Goal: Task Accomplishment & Management: Use online tool/utility

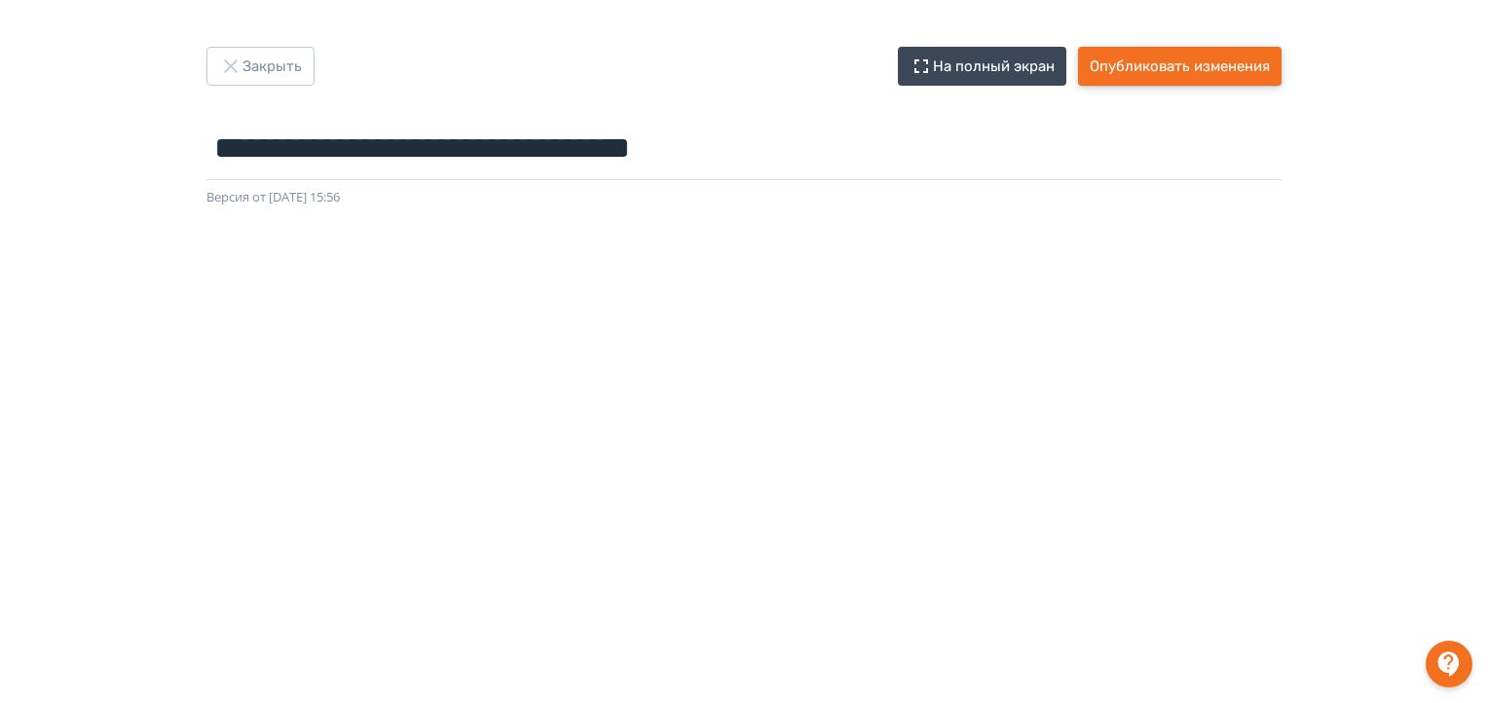
click at [1163, 74] on button "Опубликовать изменения" at bounding box center [1180, 66] width 204 height 39
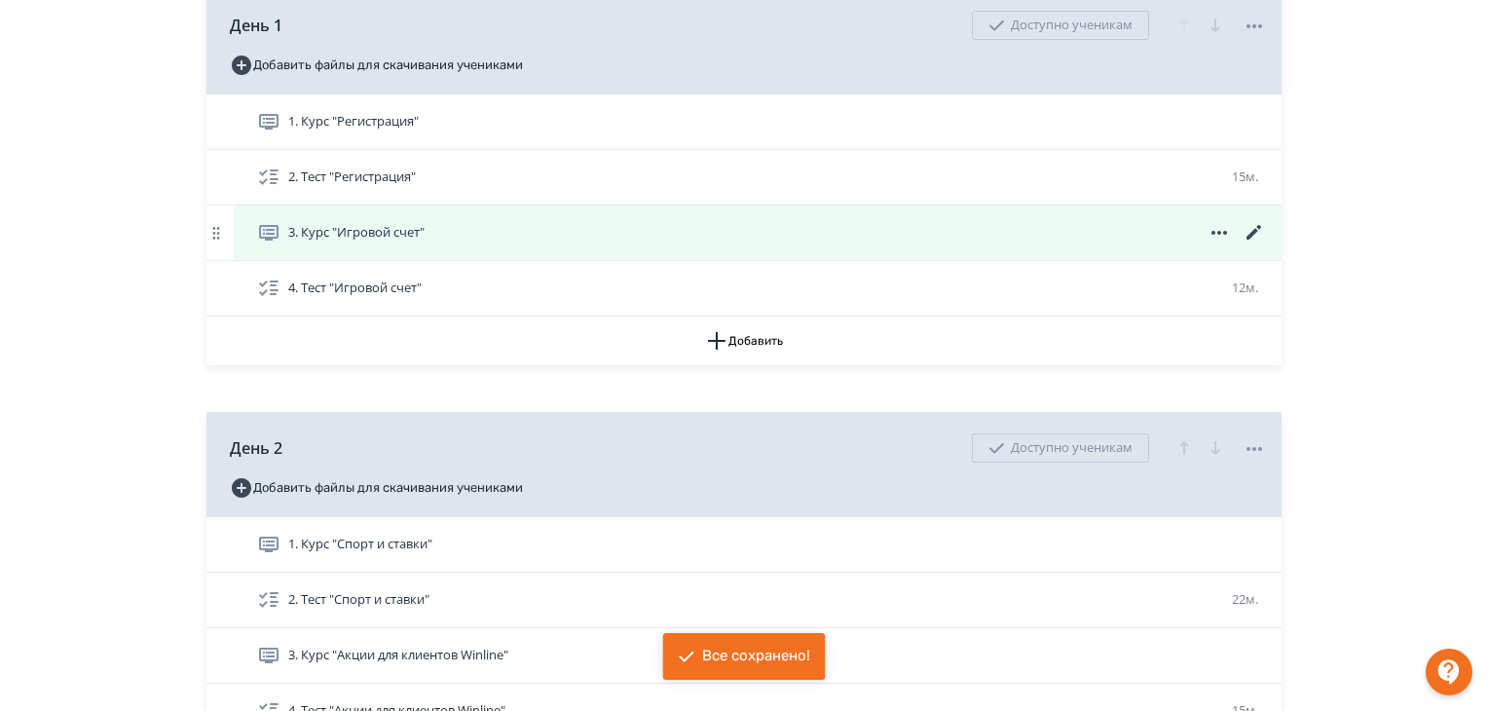
scroll to position [584, 0]
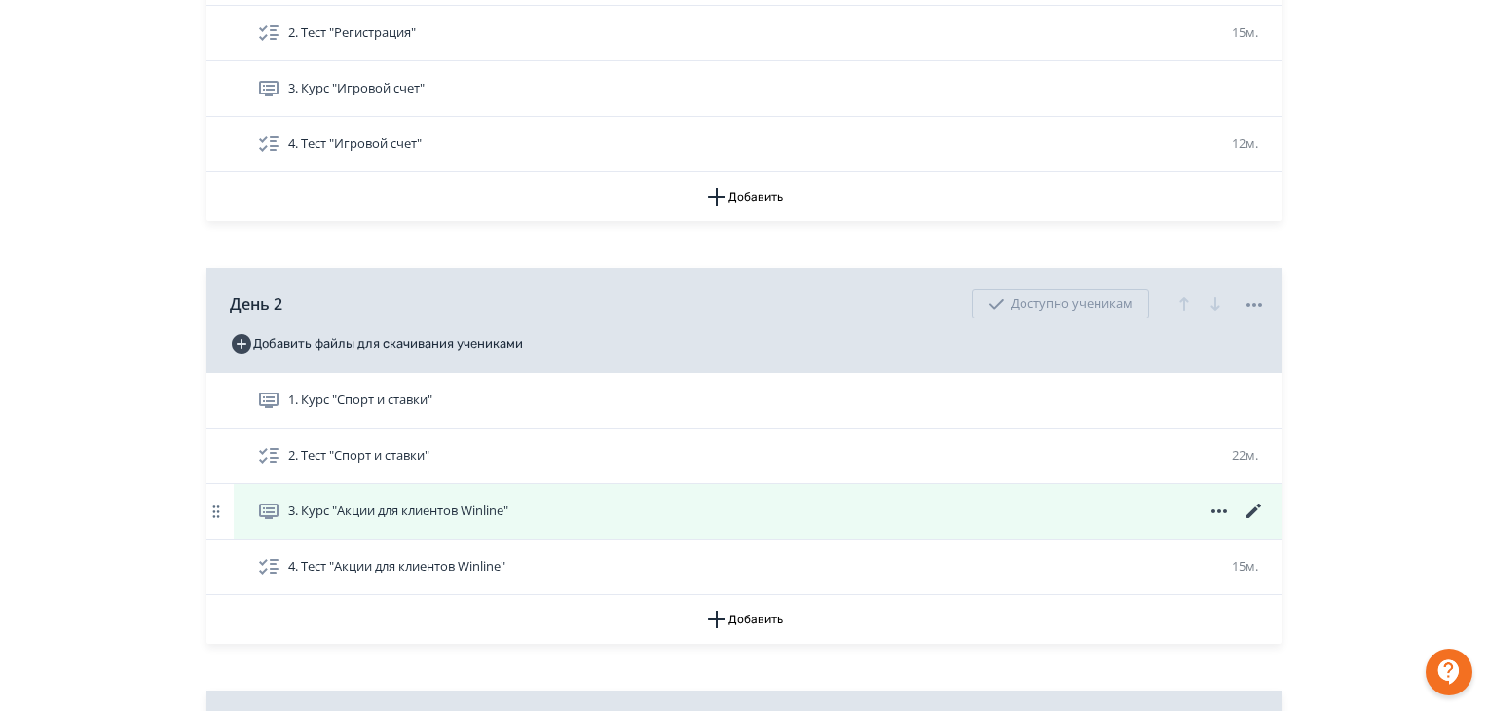
click at [667, 527] on div "3. Курс "Акции для клиентов Winline"" at bounding box center [758, 511] width 1048 height 55
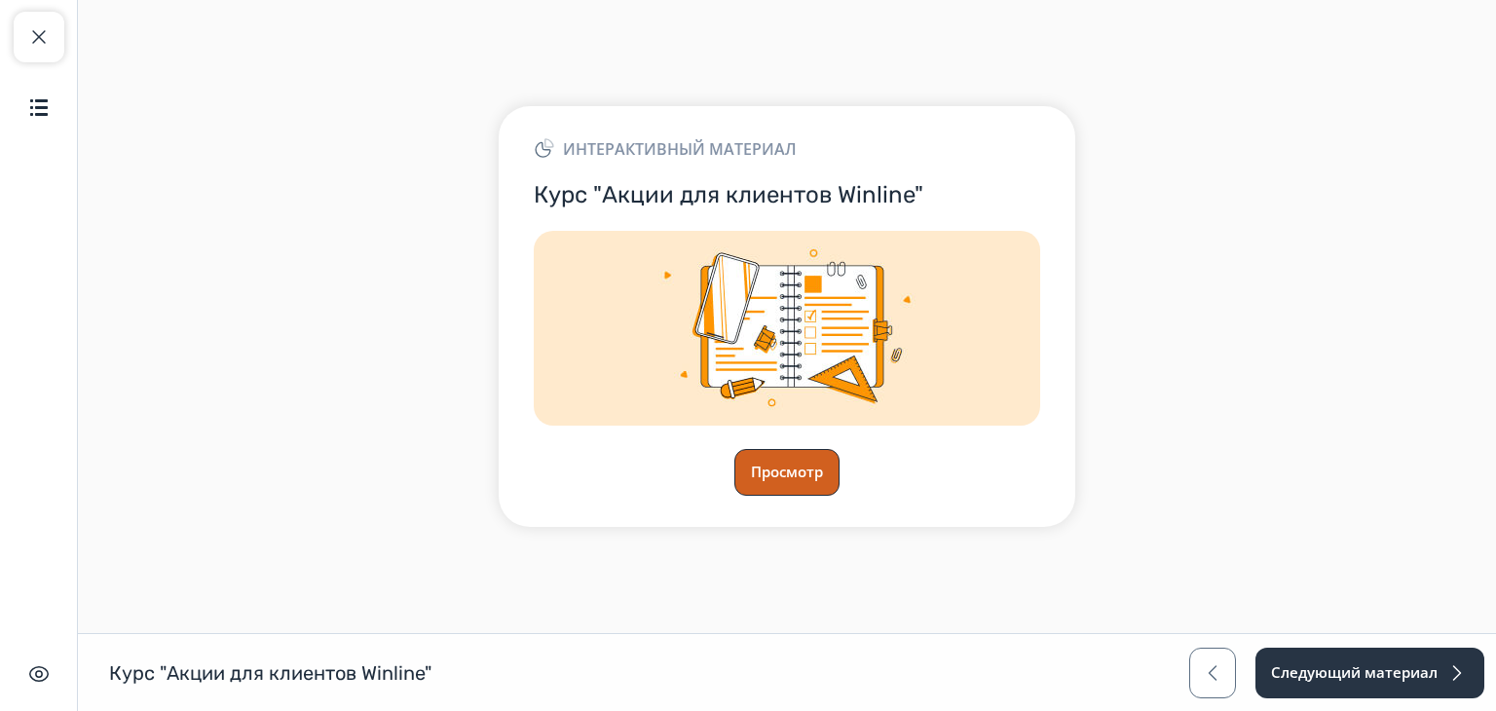
click at [785, 472] on button "Просмотр" at bounding box center [786, 472] width 105 height 47
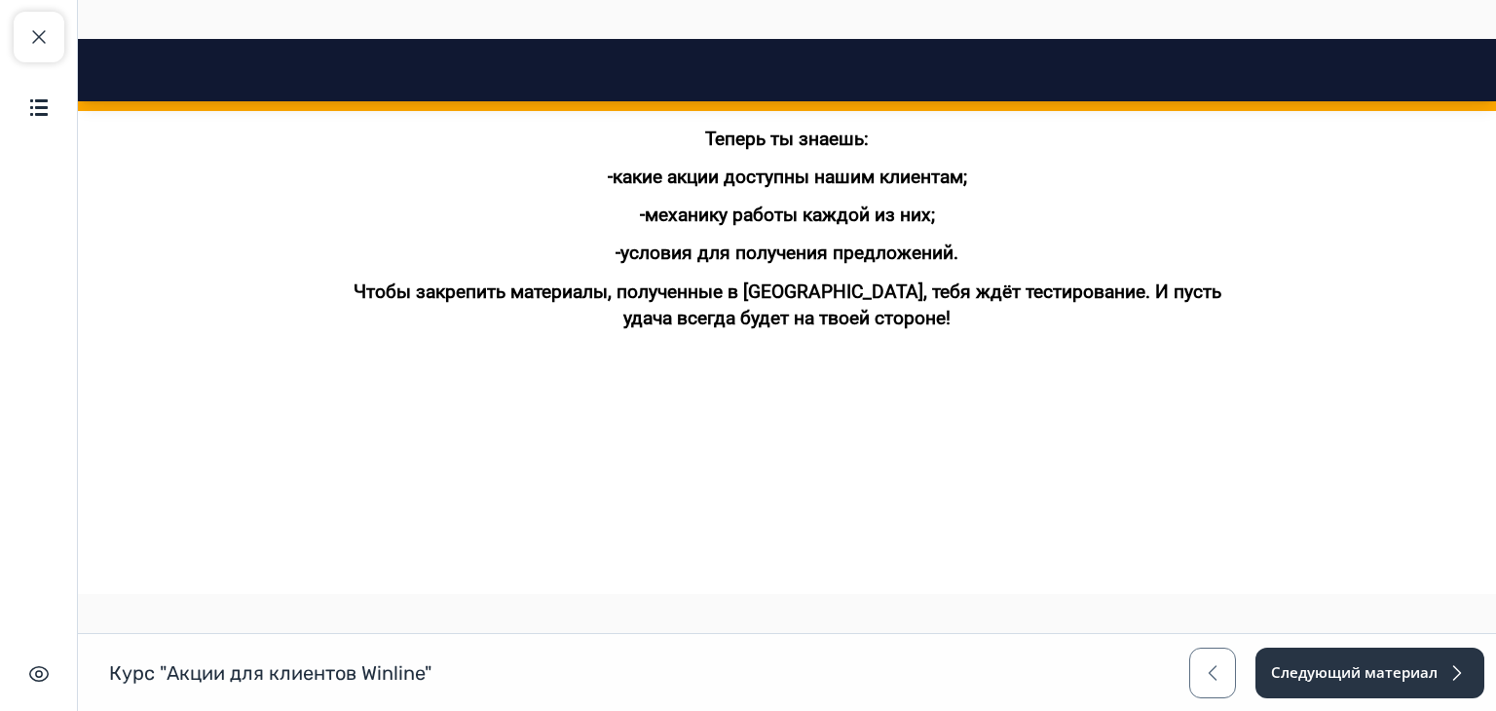
scroll to position [3286, 0]
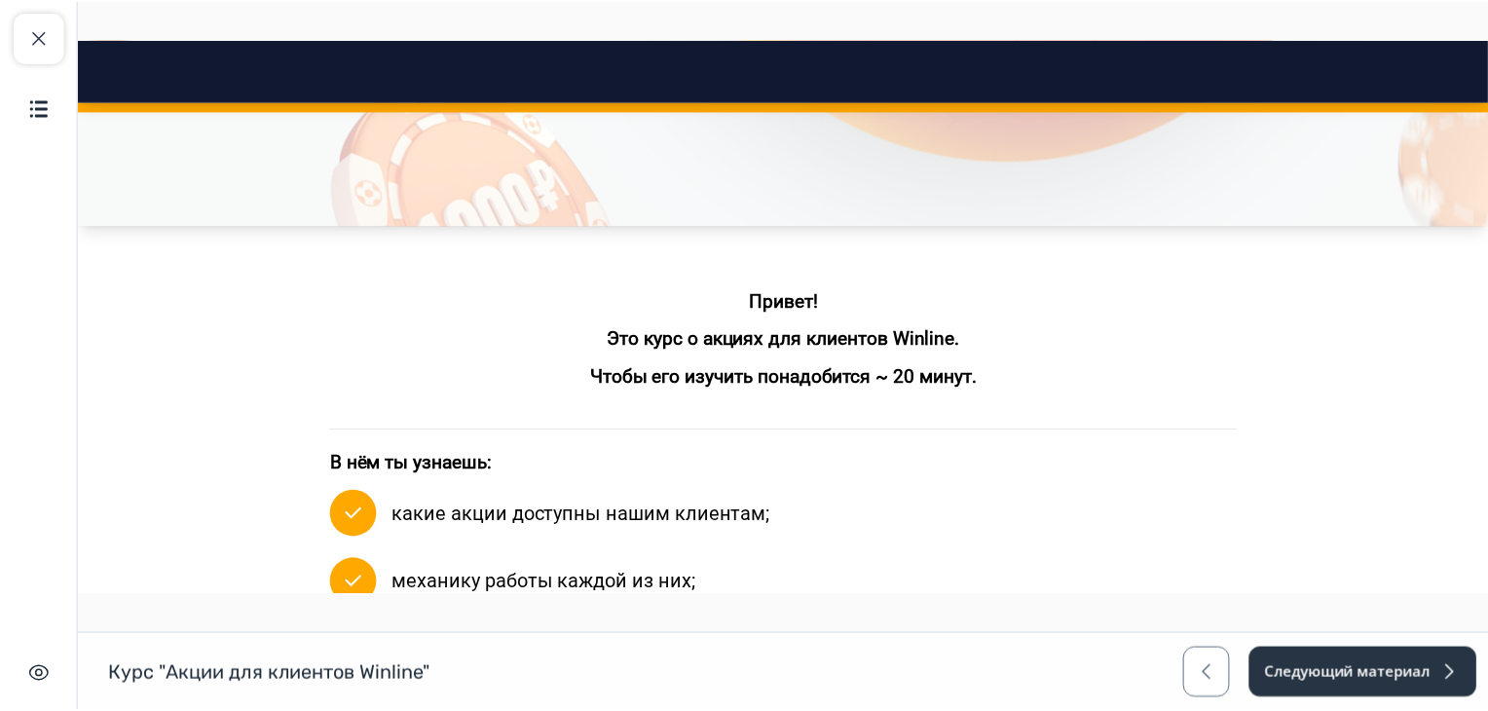
scroll to position [0, 0]
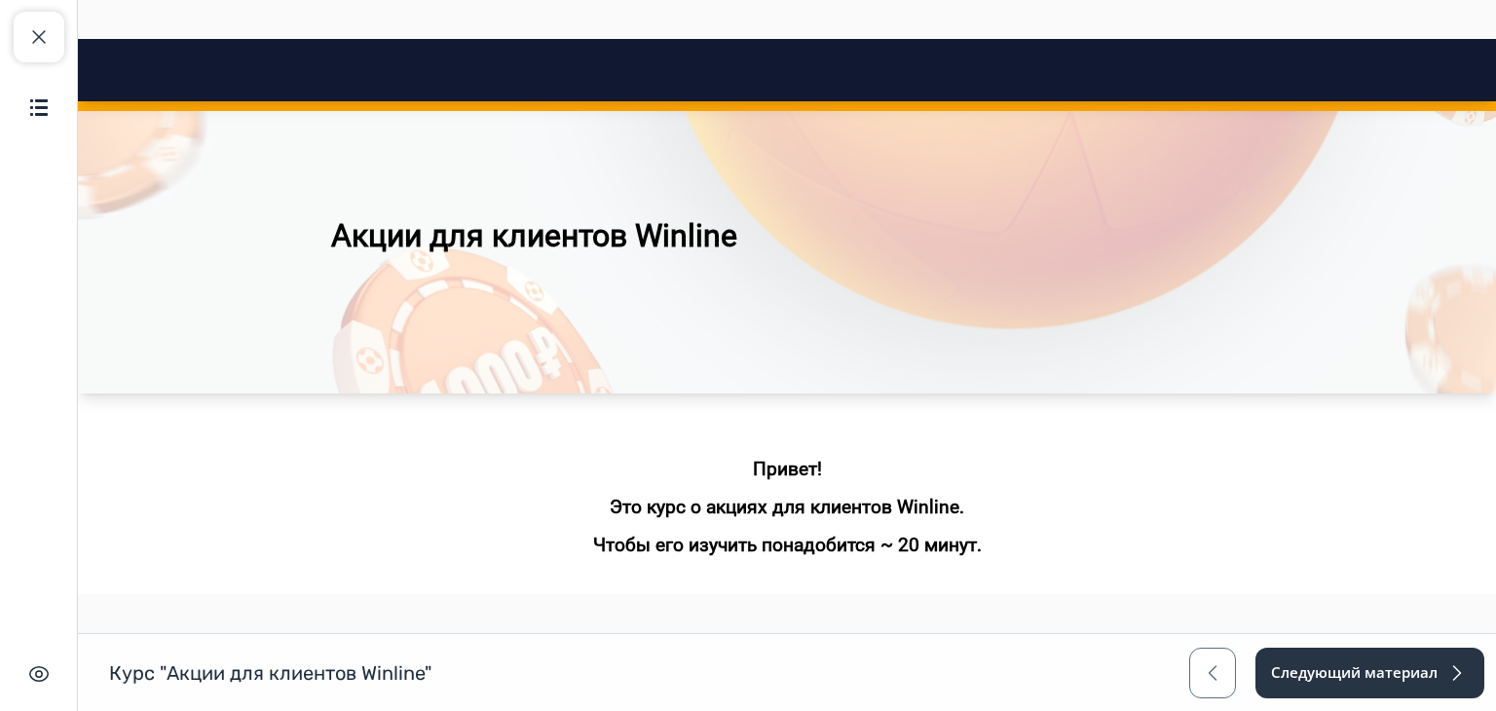
click at [0, 35] on div "Закрыть курс Содержание Скрыть интерфейс" at bounding box center [39, 355] width 78 height 711
click at [78, 47] on nav "Акции для клиентов Winline Close panel 100% пройдено" at bounding box center [787, 70] width 1418 height 62
click at [22, 31] on button "Закрыть курс" at bounding box center [39, 37] width 51 height 51
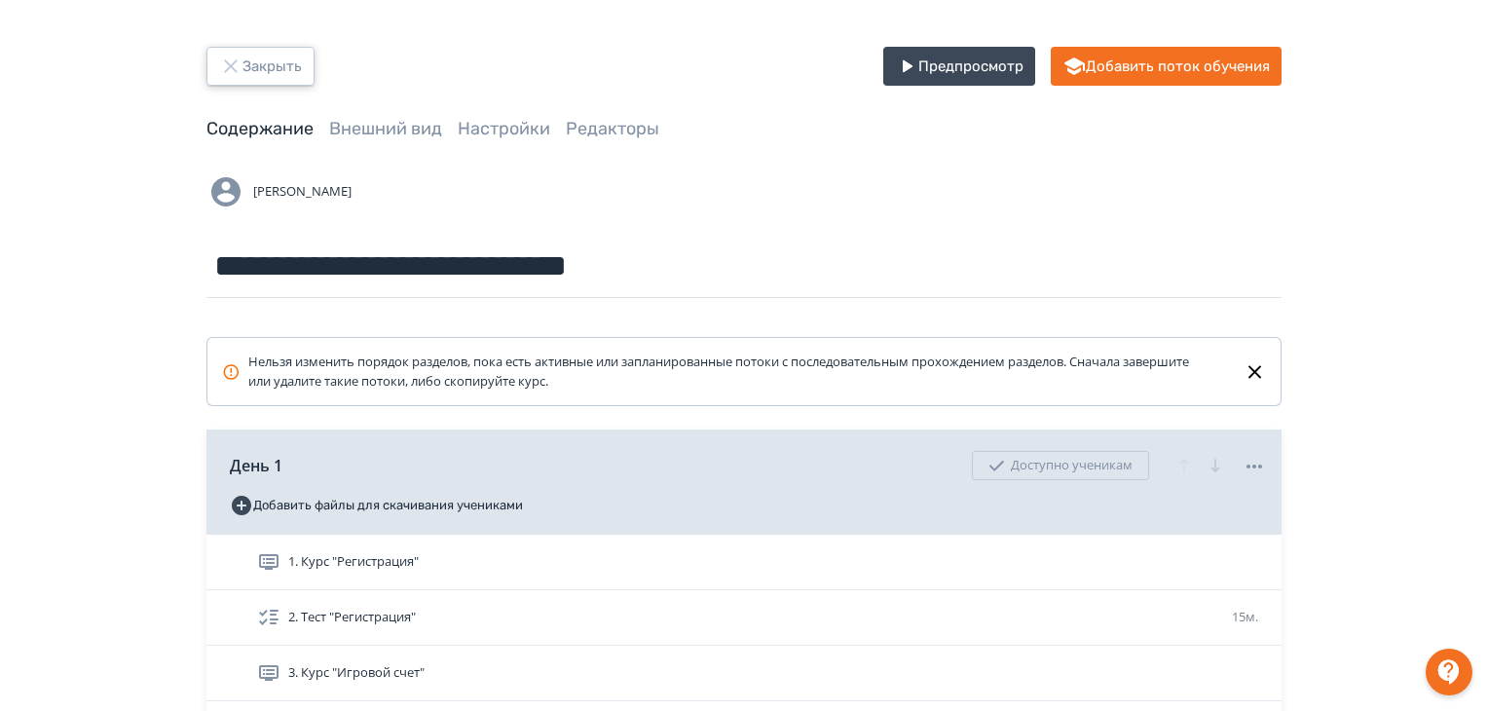
click at [275, 62] on button "Закрыть" at bounding box center [261, 66] width 108 height 39
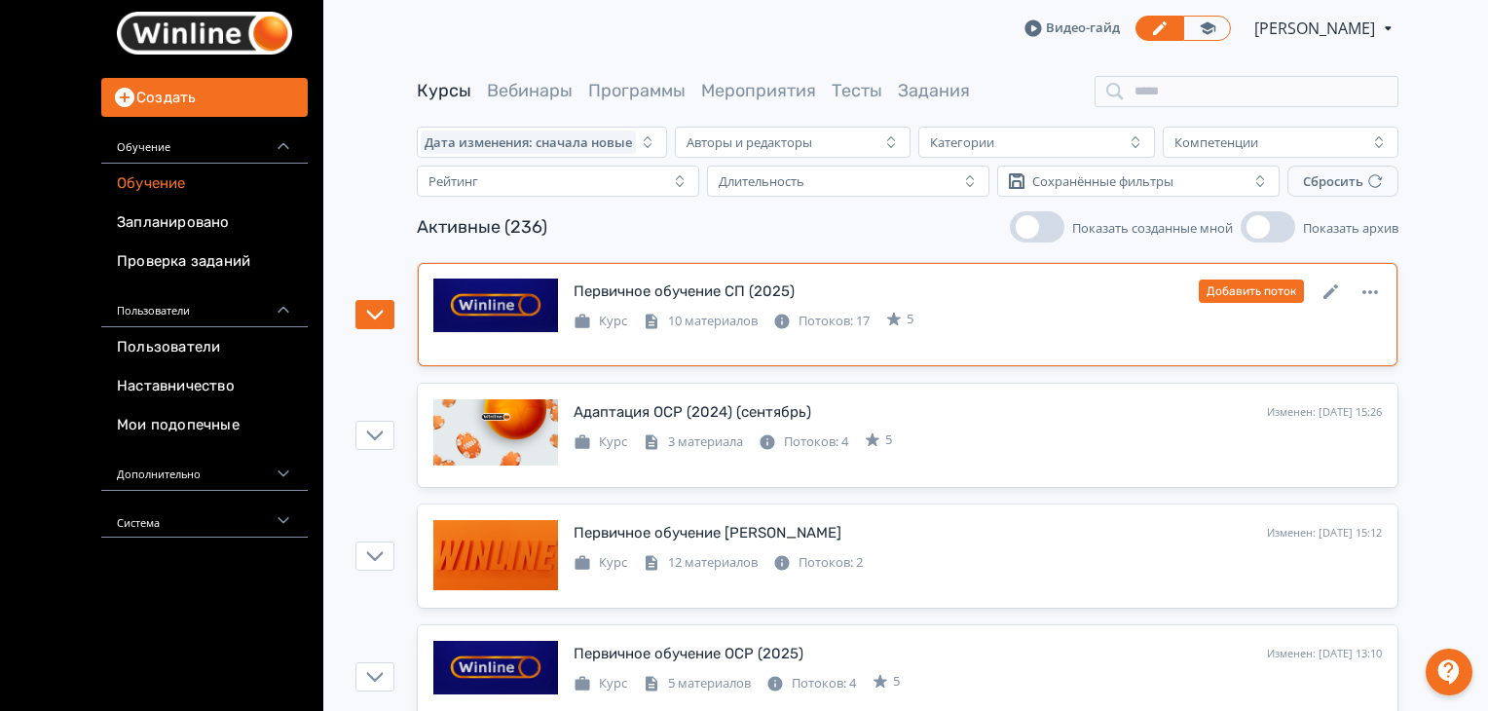
click at [805, 288] on div "Первичное обучение СП (2025) Изменен: [DATE] 15:47 Добавить поток" at bounding box center [978, 291] width 809 height 25
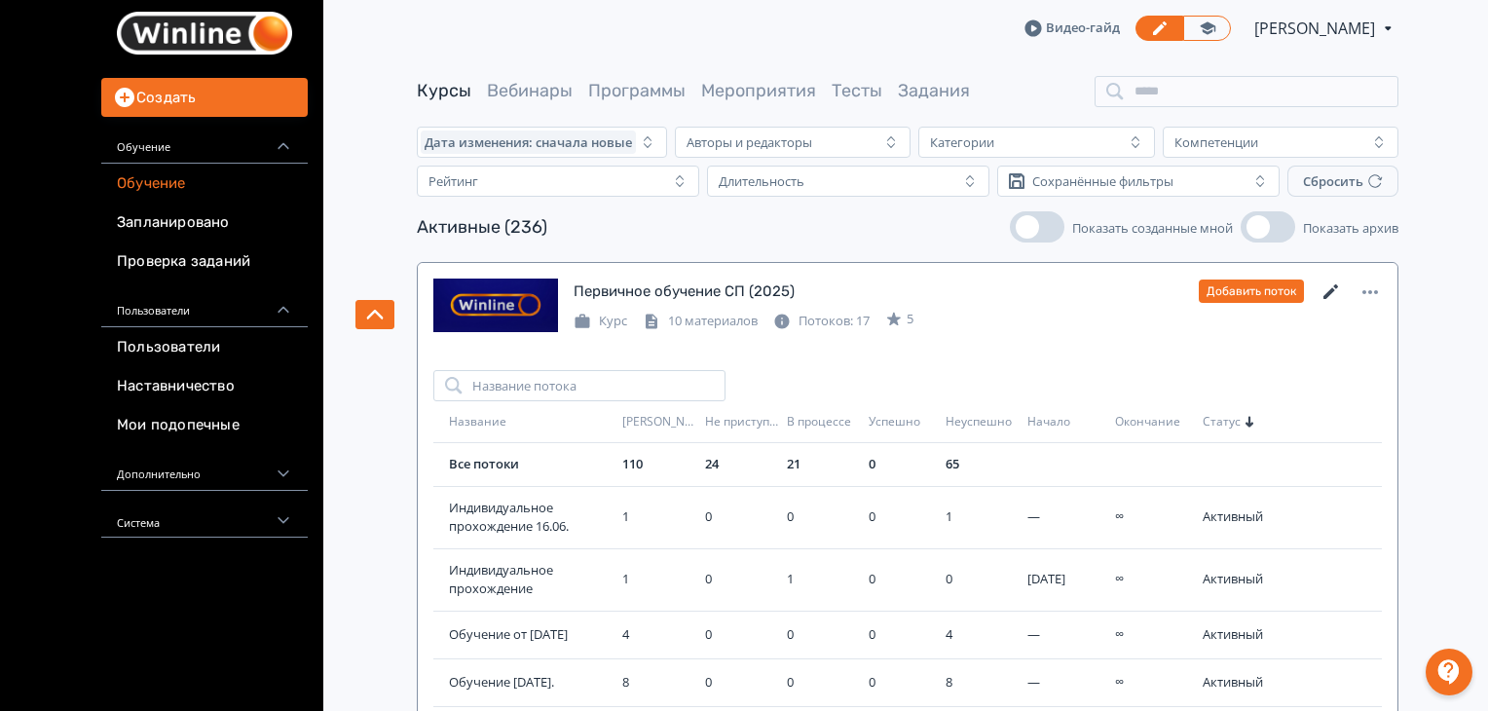
drag, startPoint x: 1331, startPoint y: 287, endPoint x: 1317, endPoint y: 291, distance: 14.2
click at [1331, 287] on icon at bounding box center [1331, 292] width 23 height 23
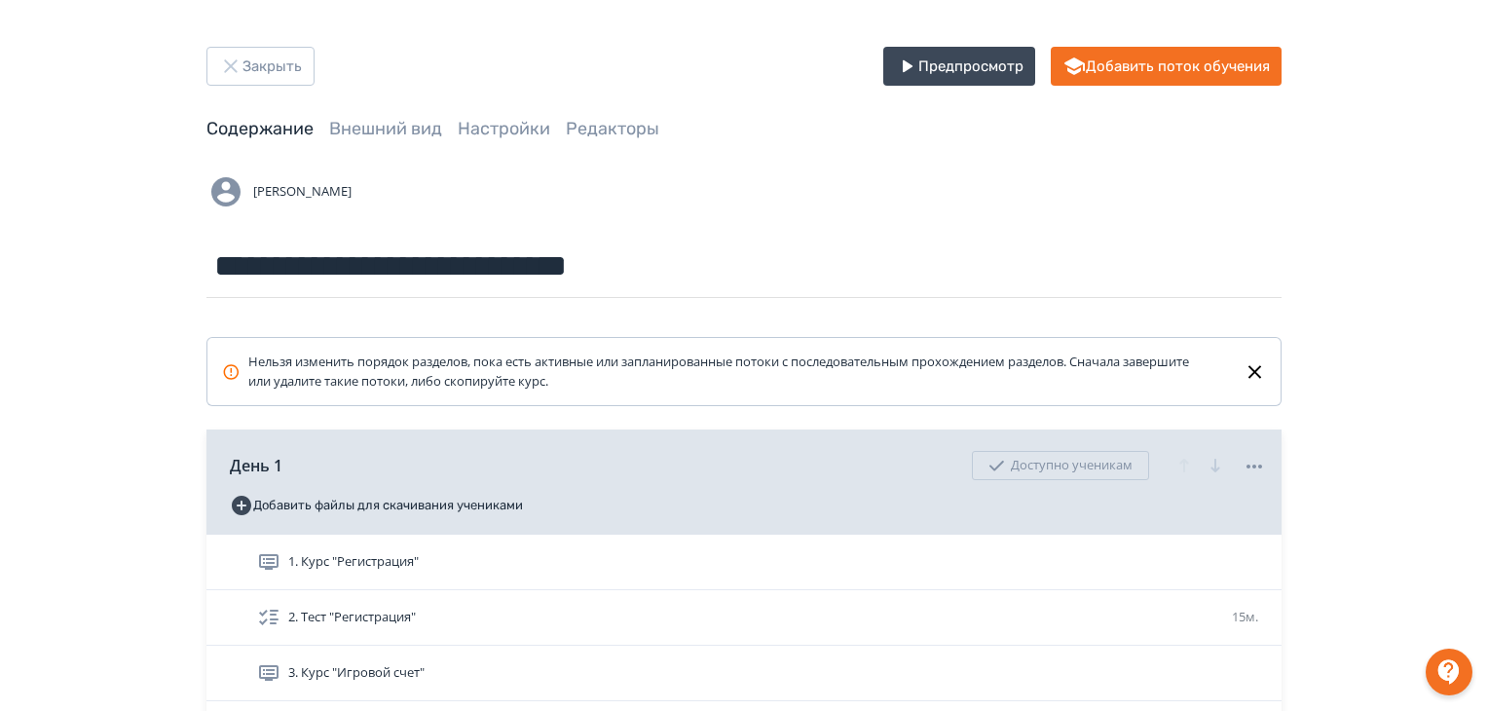
drag, startPoint x: 1358, startPoint y: 259, endPoint x: 1359, endPoint y: 269, distance: 9.8
